Goal: Transaction & Acquisition: Purchase product/service

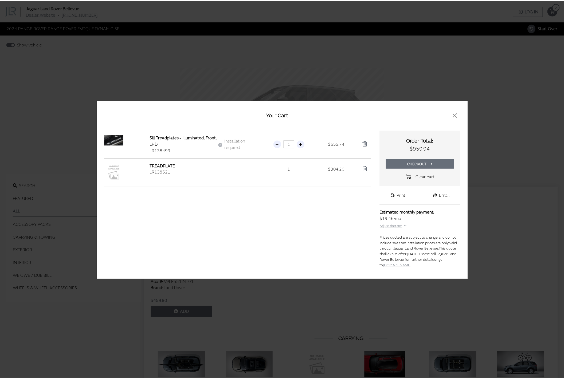
scroll to position [1319, 0]
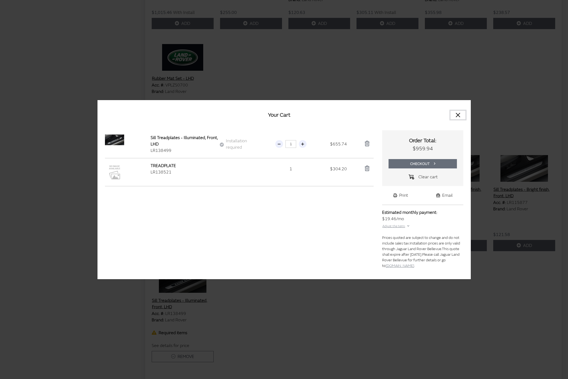
drag, startPoint x: 260, startPoint y: 12, endPoint x: 457, endPoint y: 115, distance: 221.9
click at [457, 115] on button "Close" at bounding box center [458, 115] width 15 height 9
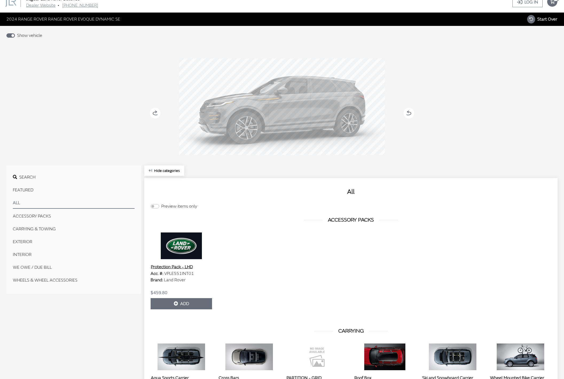
scroll to position [0, 0]
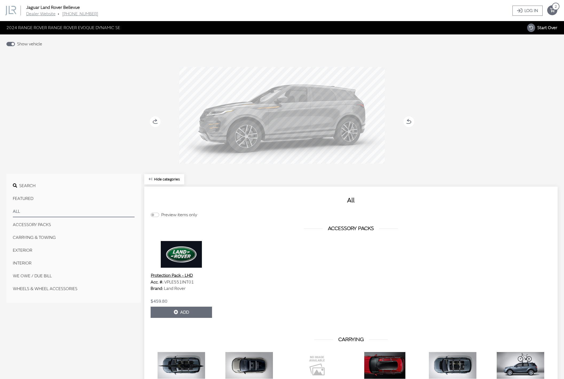
click at [22, 251] on button "EXTERIOR" at bounding box center [74, 250] width 122 height 11
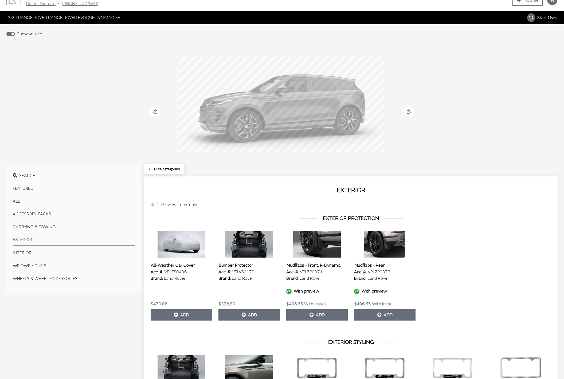
scroll to position [7, 0]
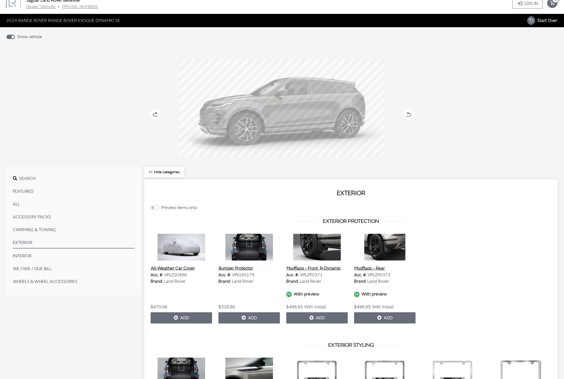
click at [16, 205] on button "All" at bounding box center [74, 204] width 122 height 11
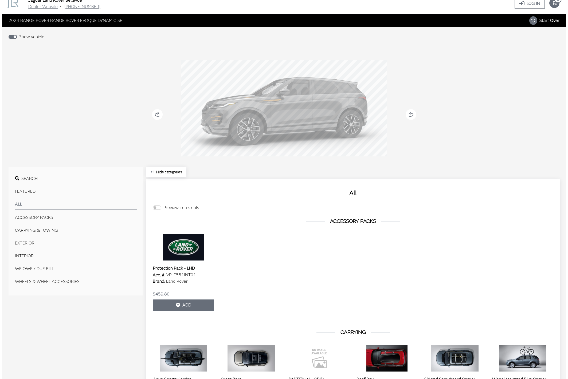
scroll to position [1319, 0]
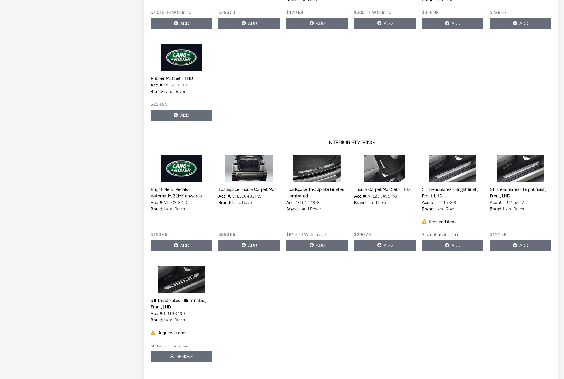
click at [183, 357] on button "Remove" at bounding box center [181, 356] width 61 height 11
click at [183, 357] on button "Add" at bounding box center [181, 356] width 61 height 11
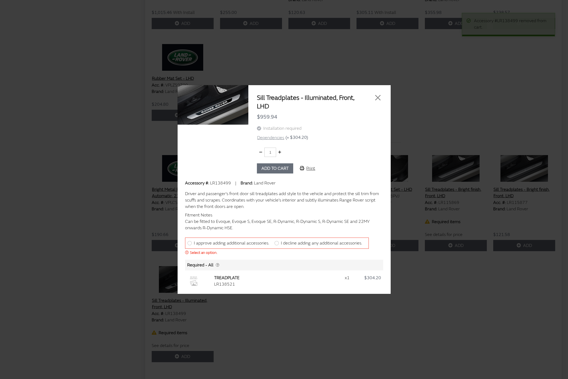
click at [214, 244] on label "I approve adding additional accessories." at bounding box center [231, 243] width 75 height 6
click at [192, 244] on input "I approve adding additional accessories." at bounding box center [190, 243] width 4 height 4
radio input "true"
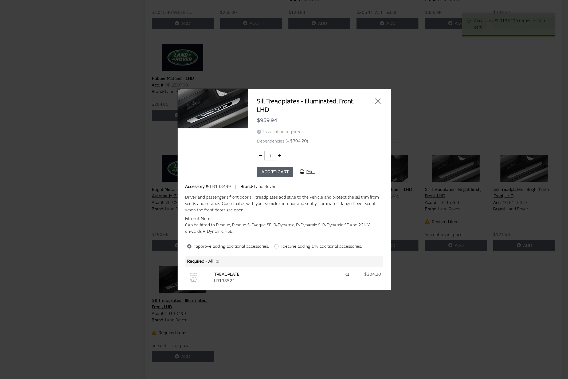
click at [270, 170] on button "Add to cart" at bounding box center [275, 172] width 36 height 10
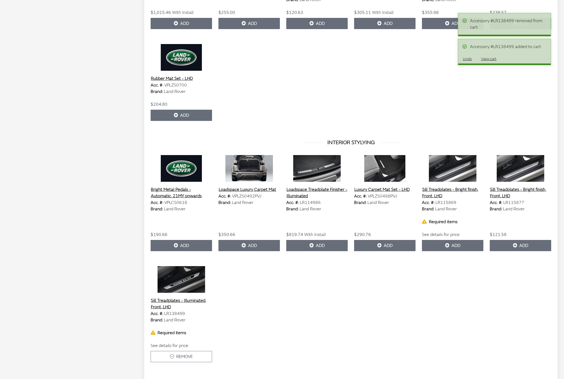
click at [488, 59] on button "View cart" at bounding box center [489, 58] width 25 height 9
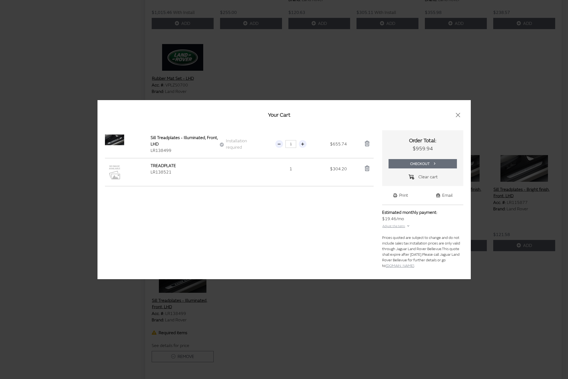
click at [277, 113] on span "Your Cart" at bounding box center [279, 115] width 22 height 7
drag, startPoint x: 151, startPoint y: 138, endPoint x: 169, endPoint y: 142, distance: 18.7
click at [169, 142] on div "Sill Treadplates - Illuminated, Front, LHD" at bounding box center [186, 141] width 70 height 13
copy div "Sill Treadplates - Illuminated, Front, LHD"
click at [174, 220] on div "2024 RANGE ROVER RANGE ROVER EVOQUE DYNAMIC [PERSON_NAME] Treadplates - Illumin…" at bounding box center [239, 199] width 269 height 138
